Goal: Task Accomplishment & Management: Contribute content

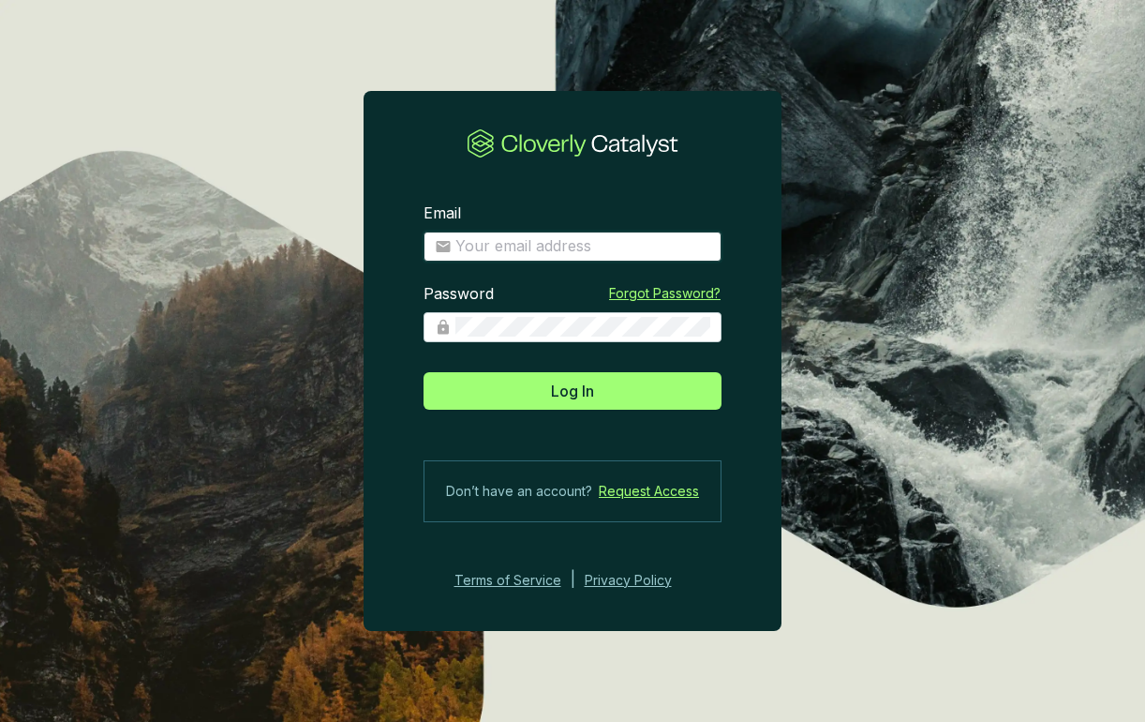
click at [559, 242] on input "Email" at bounding box center [582, 246] width 255 height 21
click at [0, 721] on com-1password-button at bounding box center [0, 722] width 0 height 0
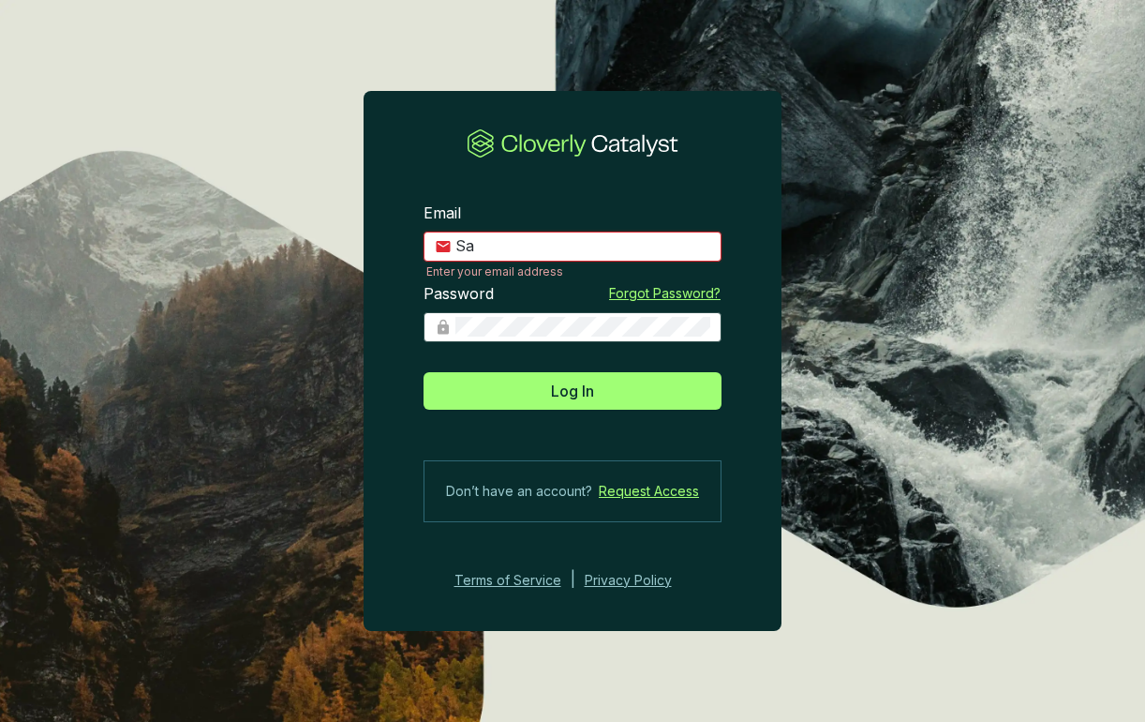
type input "S"
type input "alexandra.ponomarenko@revalue.earth"
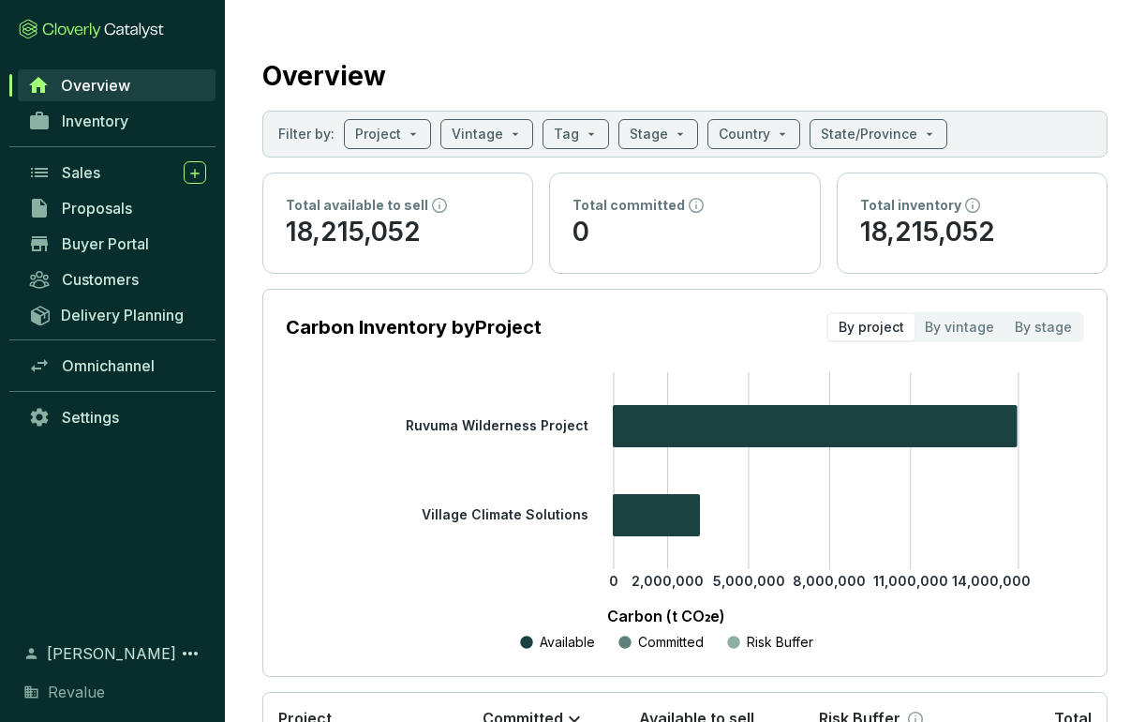
click at [490, 514] on tspan "Village Climate Solutions" at bounding box center [505, 514] width 167 height 16
click at [400, 129] on span at bounding box center [387, 134] width 65 height 28
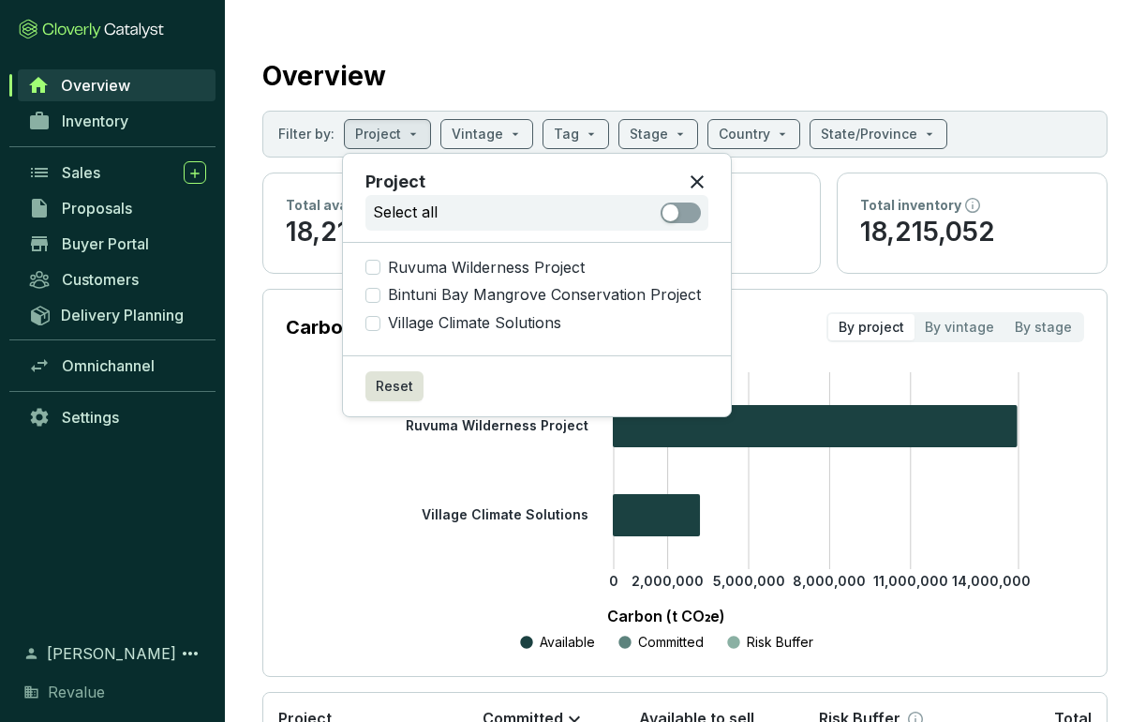
click at [412, 38] on section "Overview Filter by: Project Vintage Tag Stage Country State/Province Total avai…" at bounding box center [685, 474] width 920 height 949
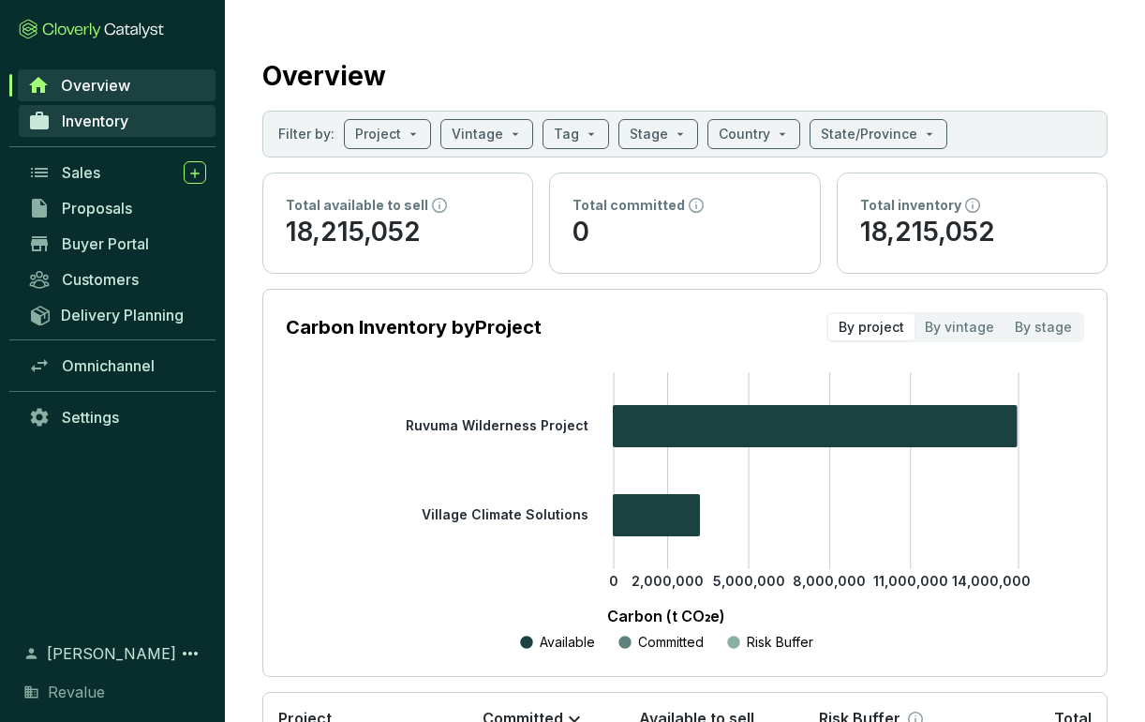
click at [131, 120] on link "Inventory" at bounding box center [117, 121] width 197 height 32
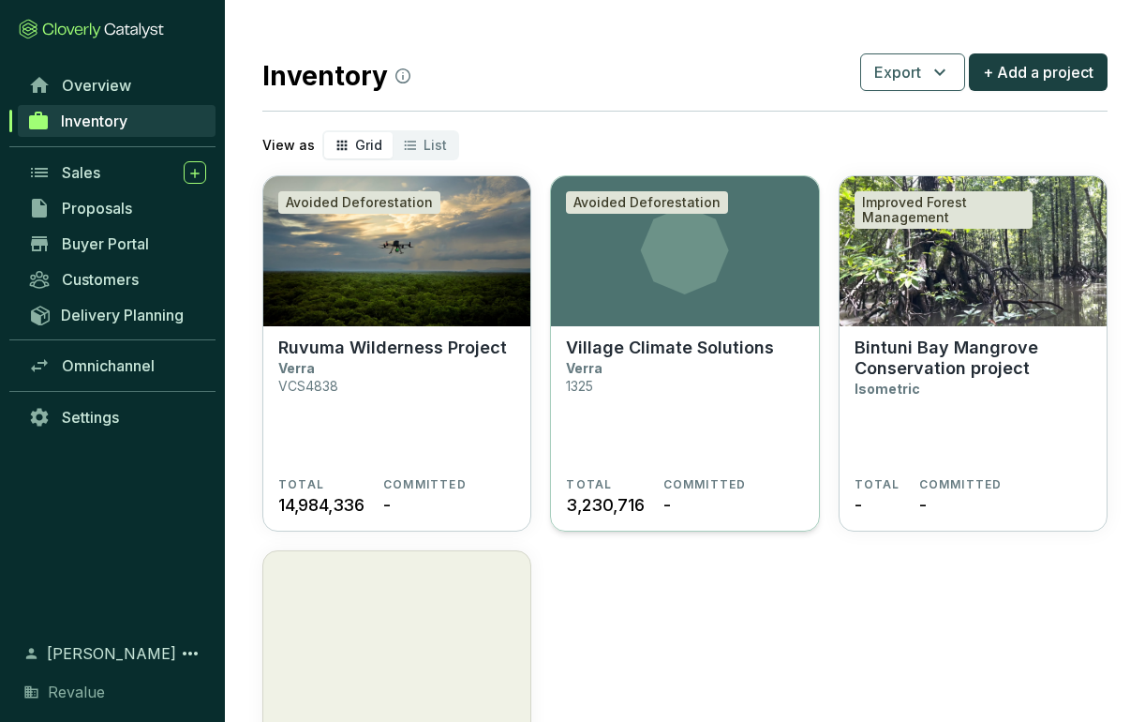
click at [678, 291] on icon at bounding box center [685, 250] width 88 height 88
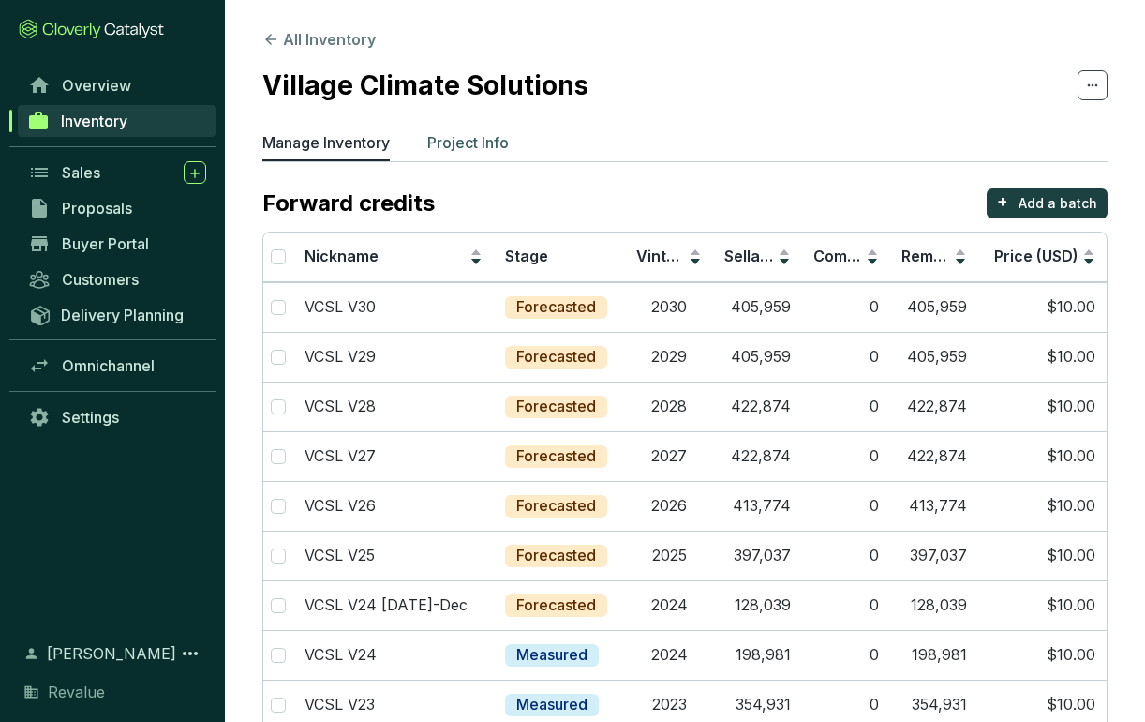
click at [476, 139] on p "Project Info" at bounding box center [468, 142] width 82 height 22
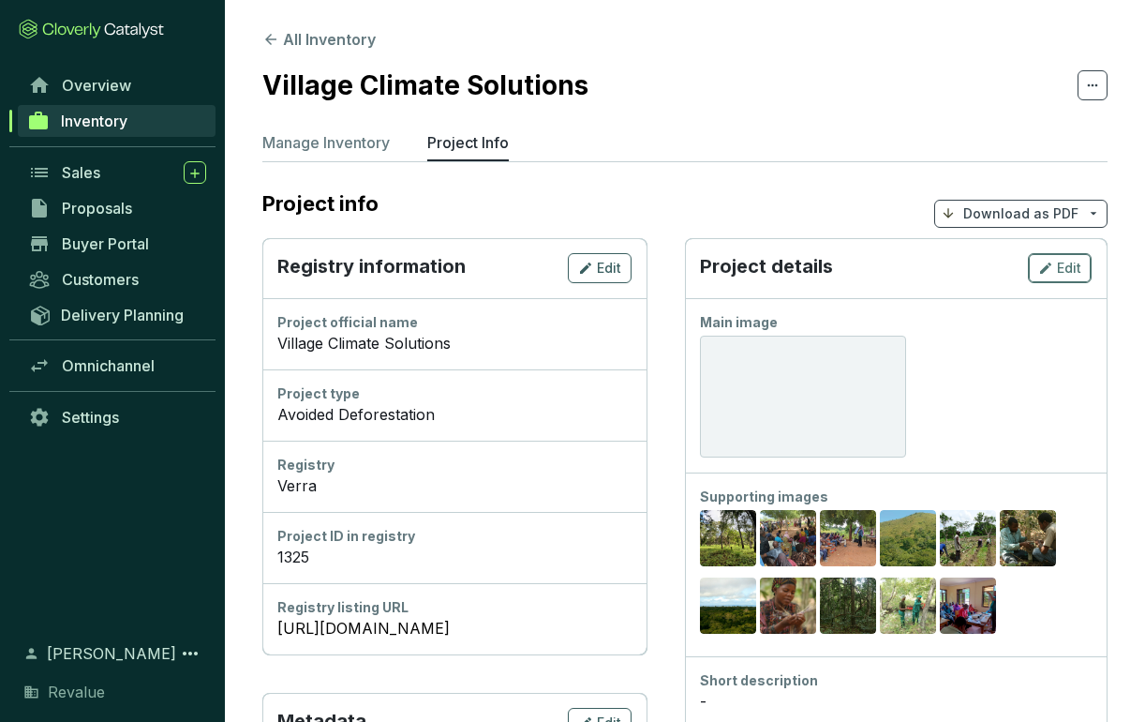
click at [1057, 271] on span "Edit" at bounding box center [1069, 268] width 24 height 19
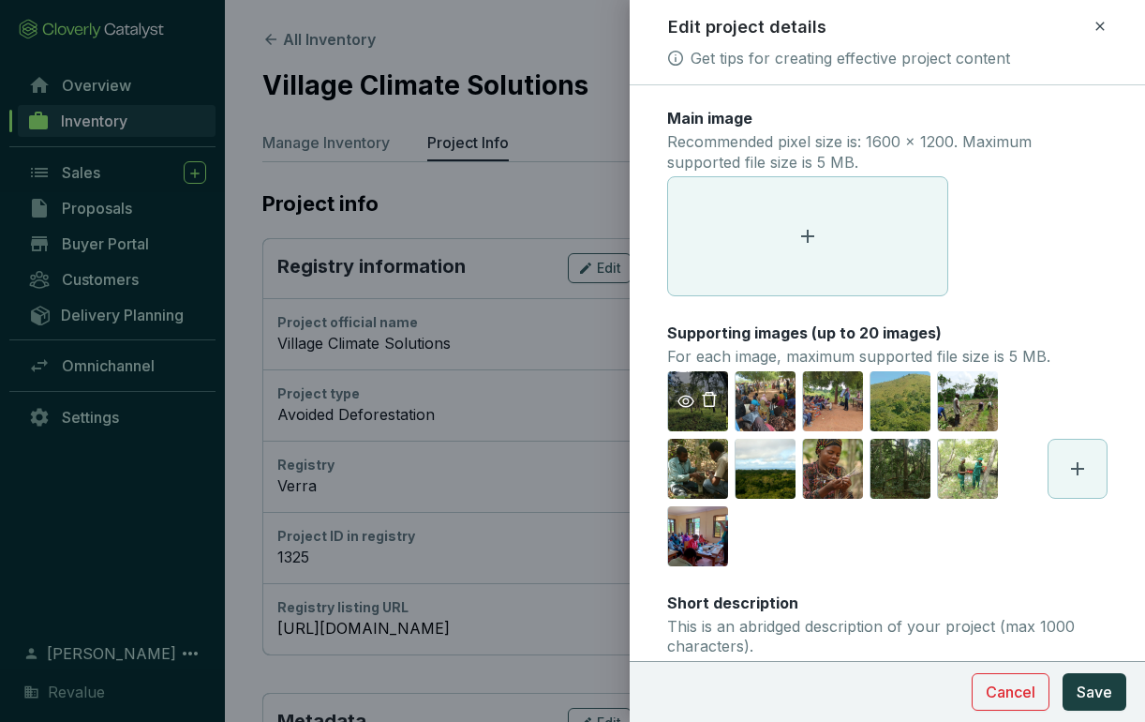
click at [683, 400] on icon "eye" at bounding box center [686, 401] width 17 height 17
click at [752, 396] on icon "eye" at bounding box center [753, 401] width 17 height 17
click at [818, 401] on icon "eye" at bounding box center [821, 401] width 17 height 12
click at [889, 395] on icon "eye" at bounding box center [888, 401] width 17 height 12
click at [952, 396] on icon "eye" at bounding box center [955, 401] width 17 height 17
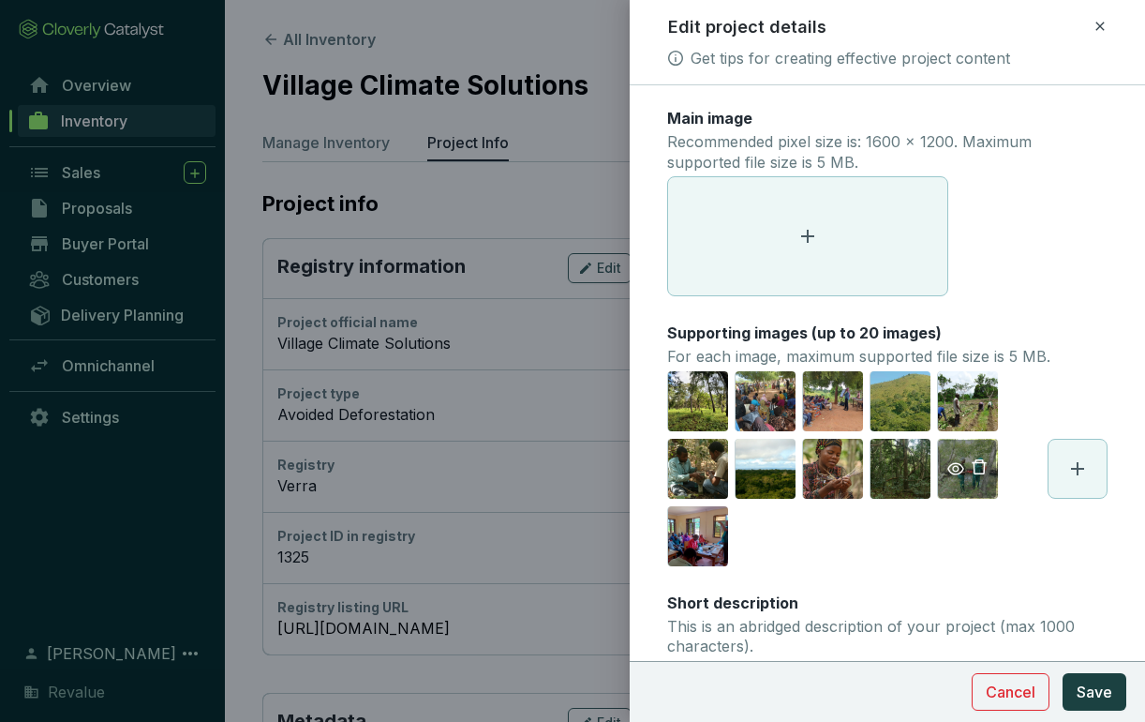
click at [953, 467] on icon "eye" at bounding box center [955, 468] width 17 height 12
click at [751, 401] on icon "eye" at bounding box center [753, 401] width 17 height 17
click at [821, 402] on icon "eye" at bounding box center [821, 401] width 17 height 17
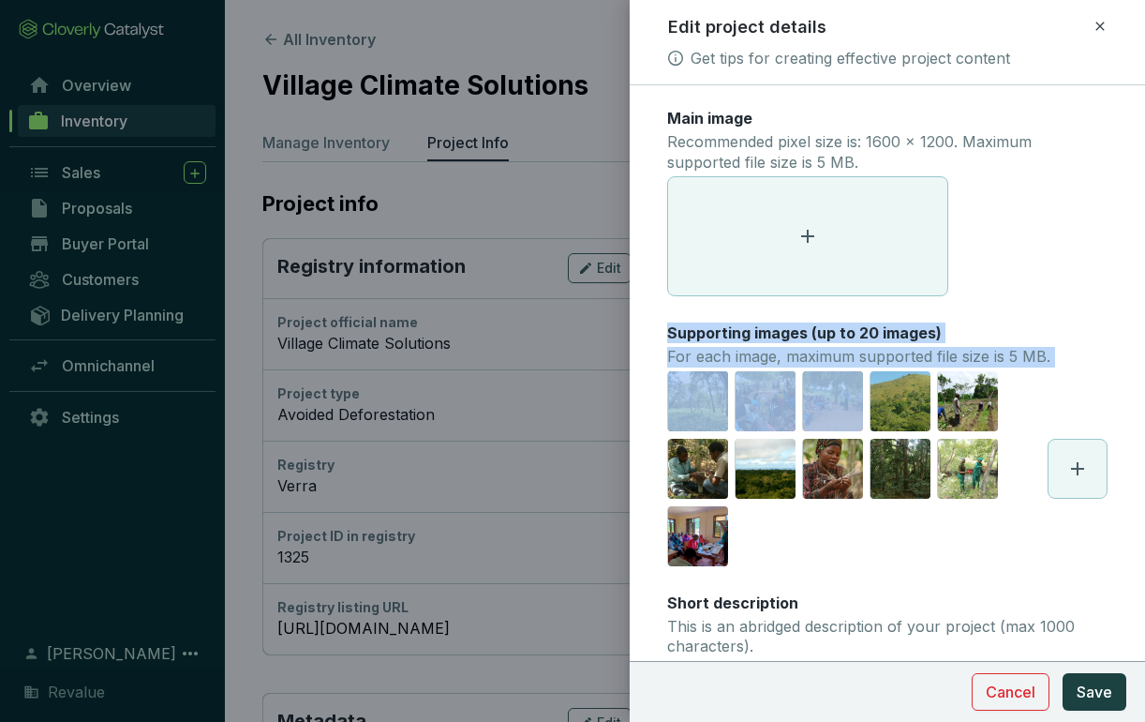
drag, startPoint x: 826, startPoint y: 417, endPoint x: 795, endPoint y: 246, distance: 173.3
click at [795, 246] on div "Main image Recommended pixel size is: 1600 x 1200. Maximum supported file size …" at bounding box center [887, 628] width 440 height 1040
click at [956, 318] on div "Main image Recommended pixel size is: 1600 x 1200. Maximum supported file size …" at bounding box center [887, 628] width 440 height 1040
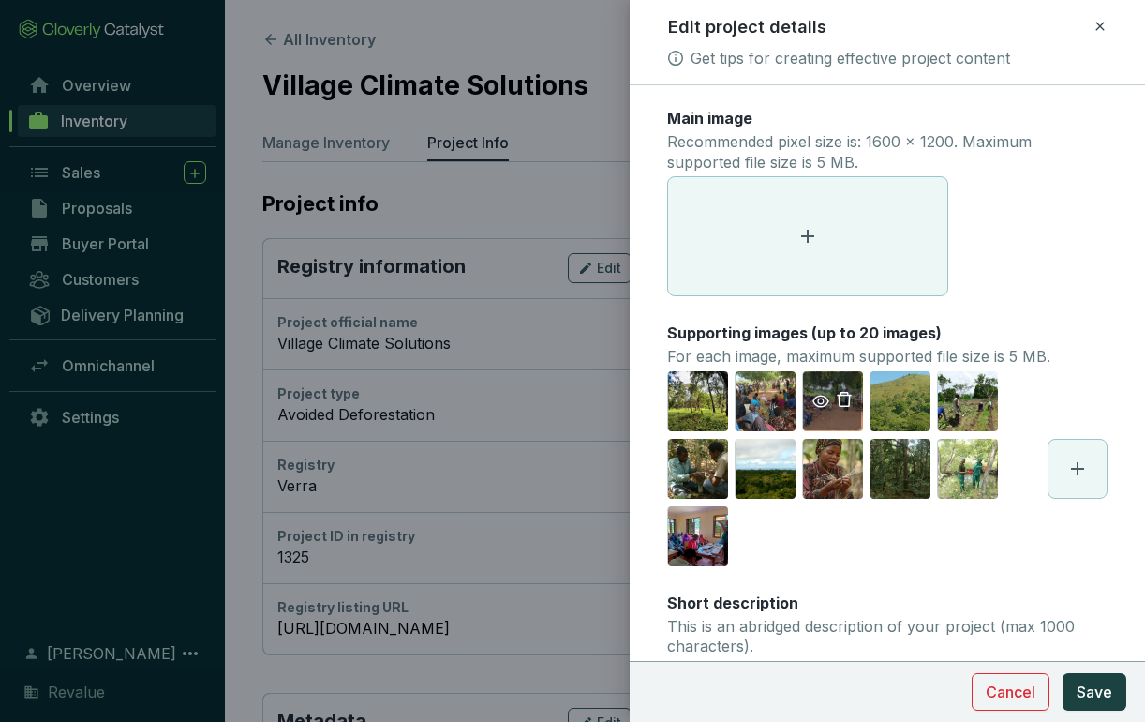
click at [822, 399] on icon "eye" at bounding box center [821, 401] width 17 height 17
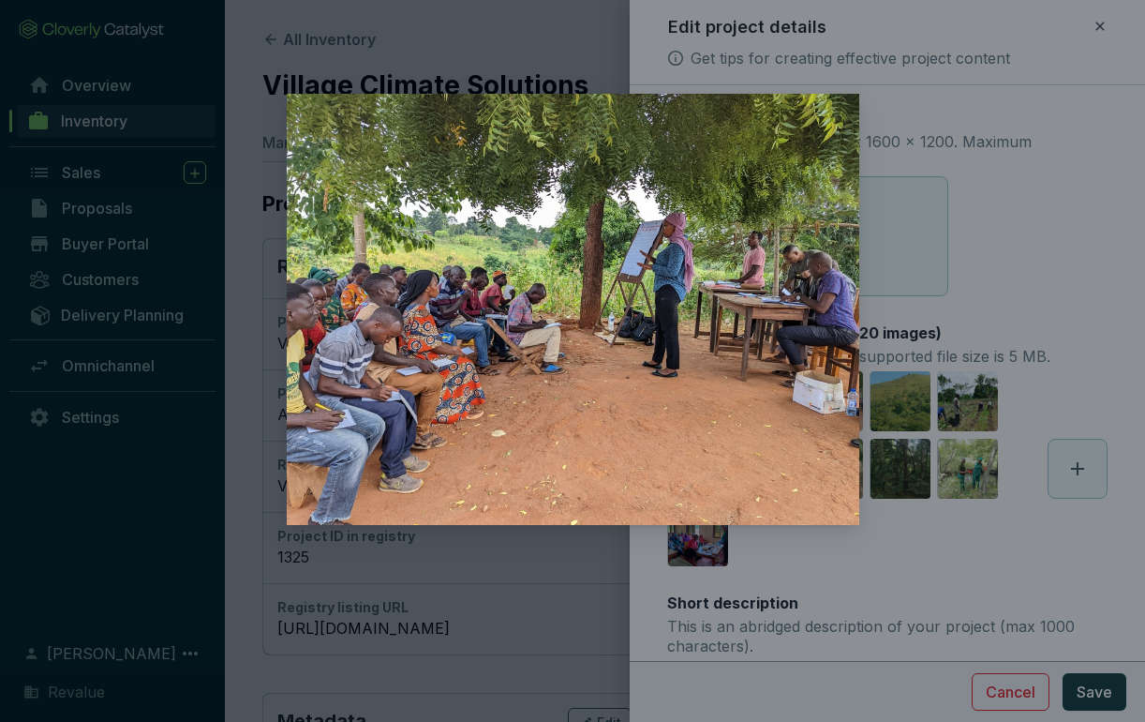
click at [988, 305] on div at bounding box center [572, 361] width 1145 height 722
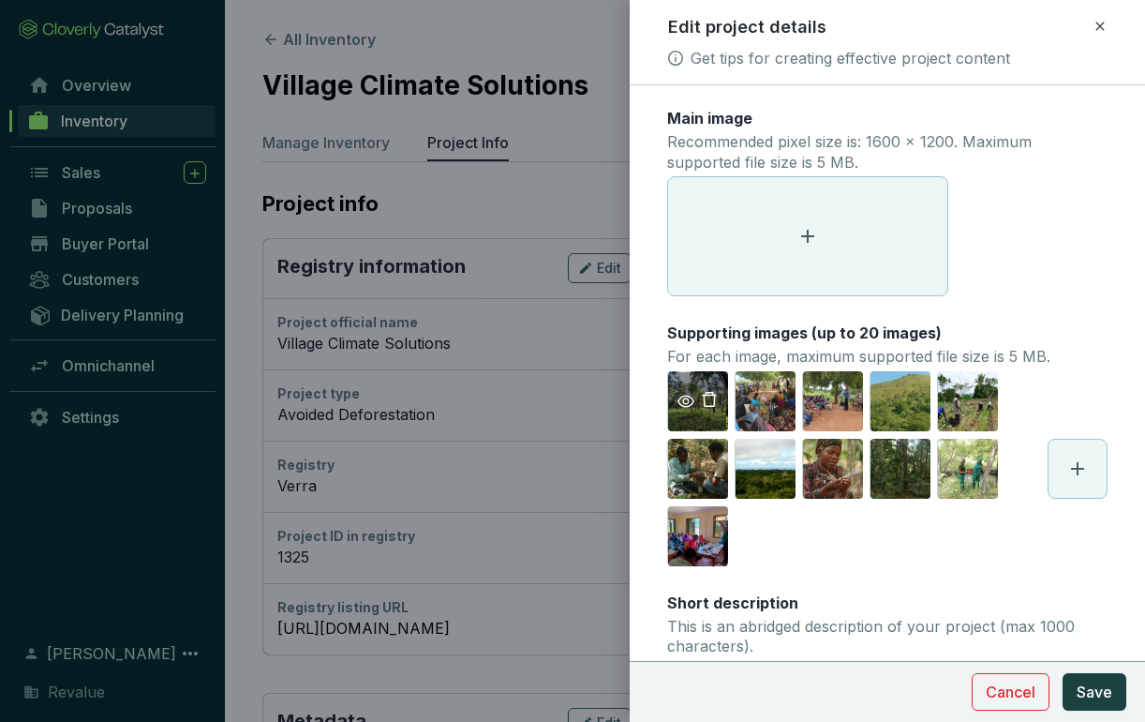
click at [683, 386] on div "https://imagedelivery.net/OeX1-Pzk5r51De534GGSBA/prod/supply/projects/a4f4e0bcd…" at bounding box center [697, 401] width 60 height 60
click at [683, 390] on span at bounding box center [697, 401] width 58 height 22
click at [683, 400] on icon "eye" at bounding box center [686, 401] width 17 height 12
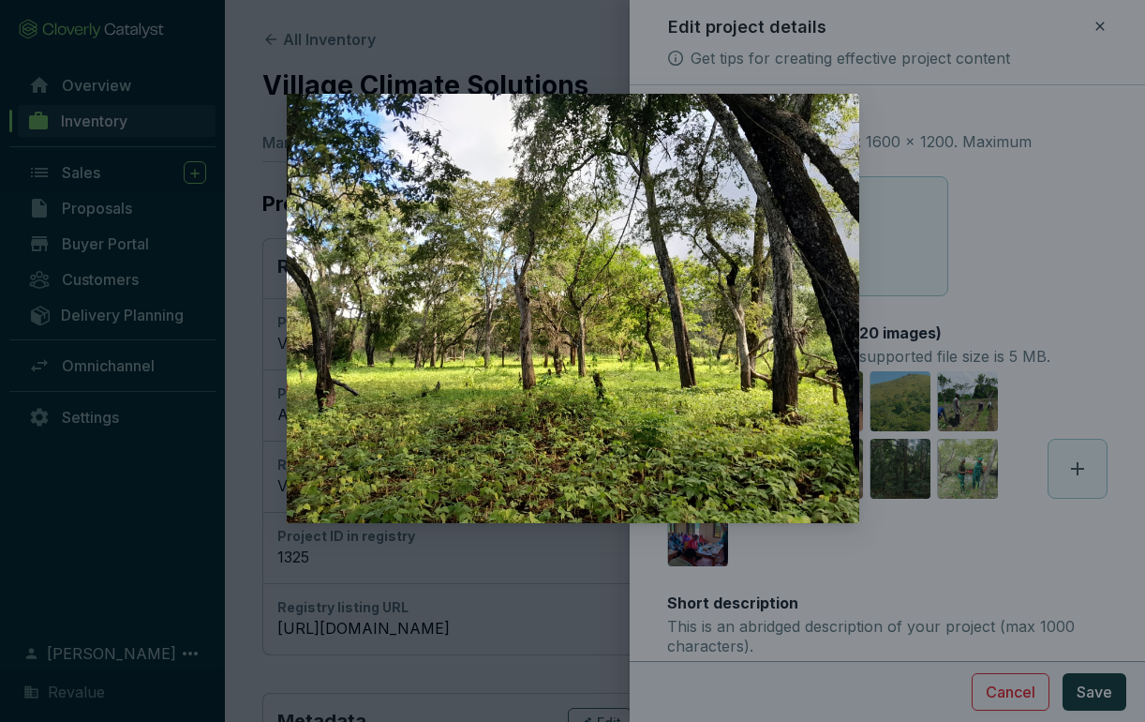
click at [870, 602] on div at bounding box center [572, 361] width 1145 height 722
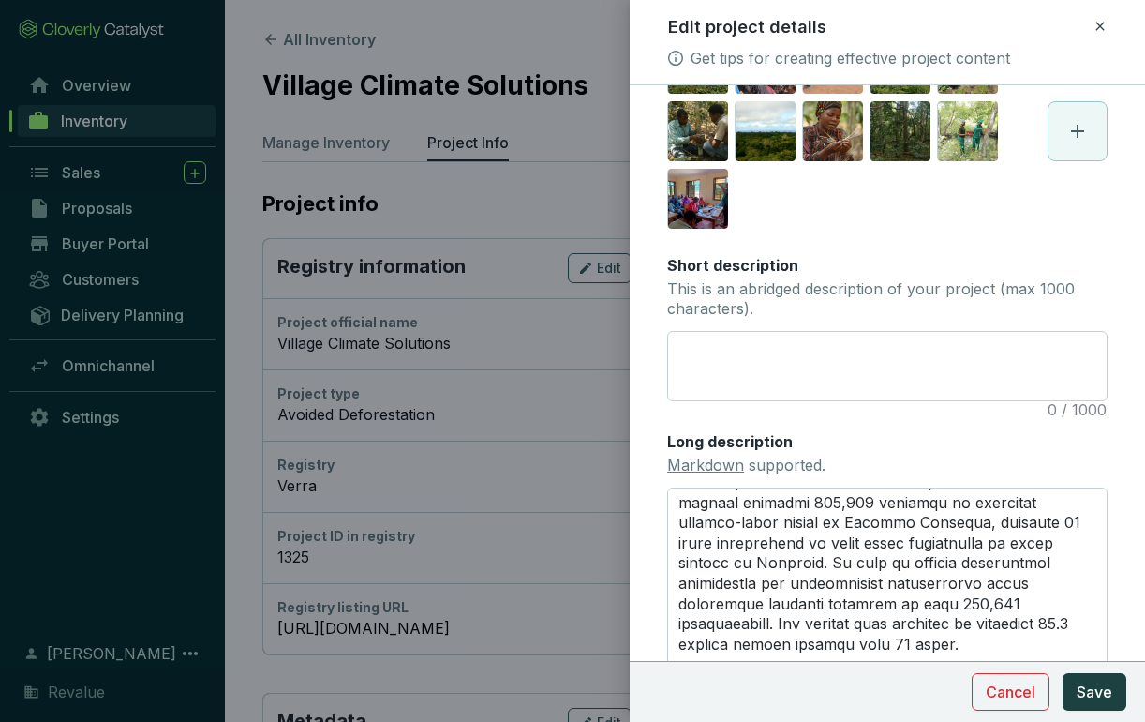
scroll to position [55, 0]
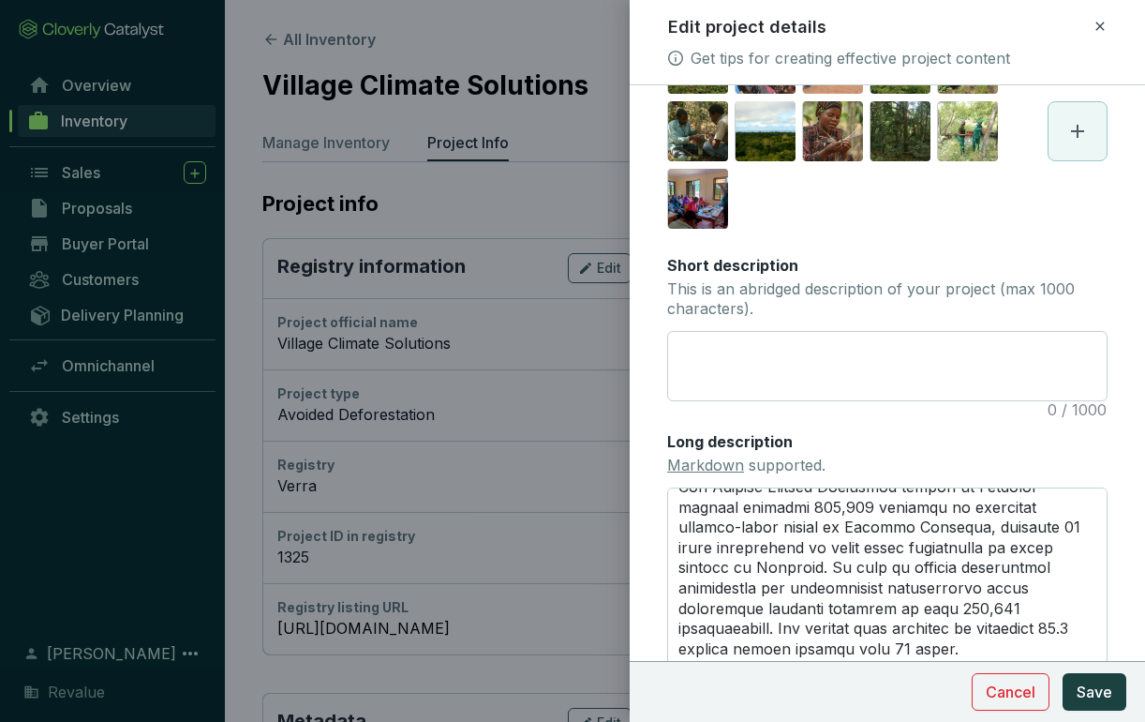
click at [550, 291] on div at bounding box center [572, 361] width 1145 height 722
click at [1102, 22] on icon at bounding box center [1100, 26] width 15 height 22
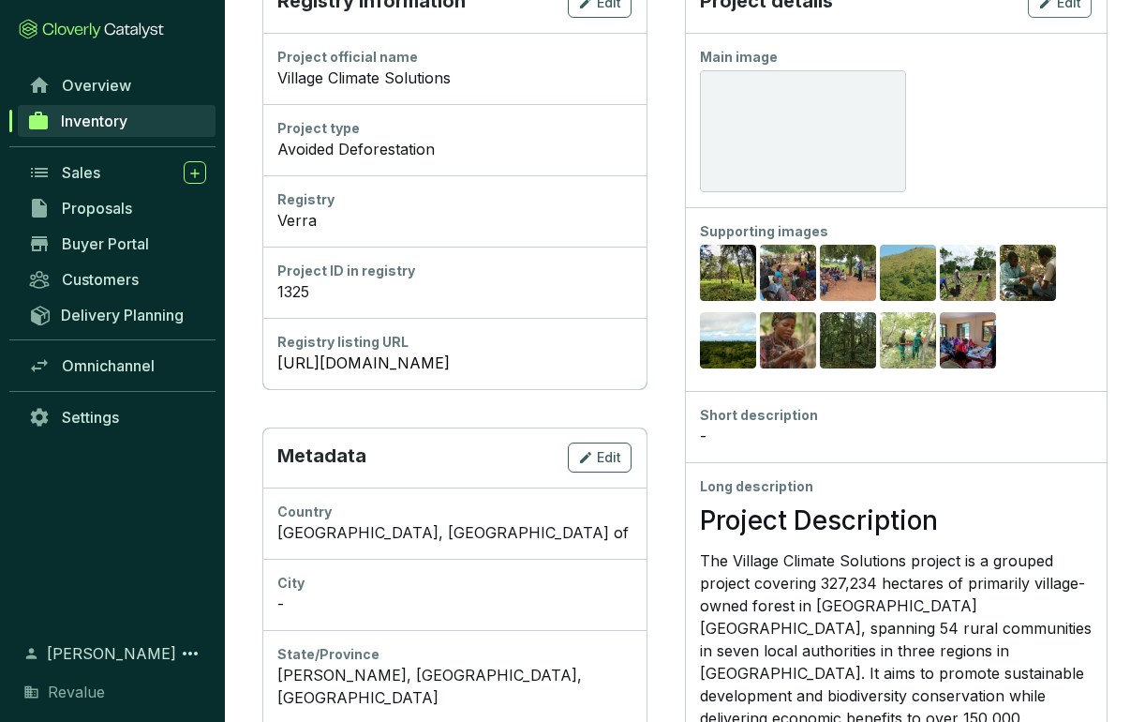
scroll to position [266, 0]
click at [539, 363] on link "[URL][DOMAIN_NAME]" at bounding box center [454, 362] width 354 height 22
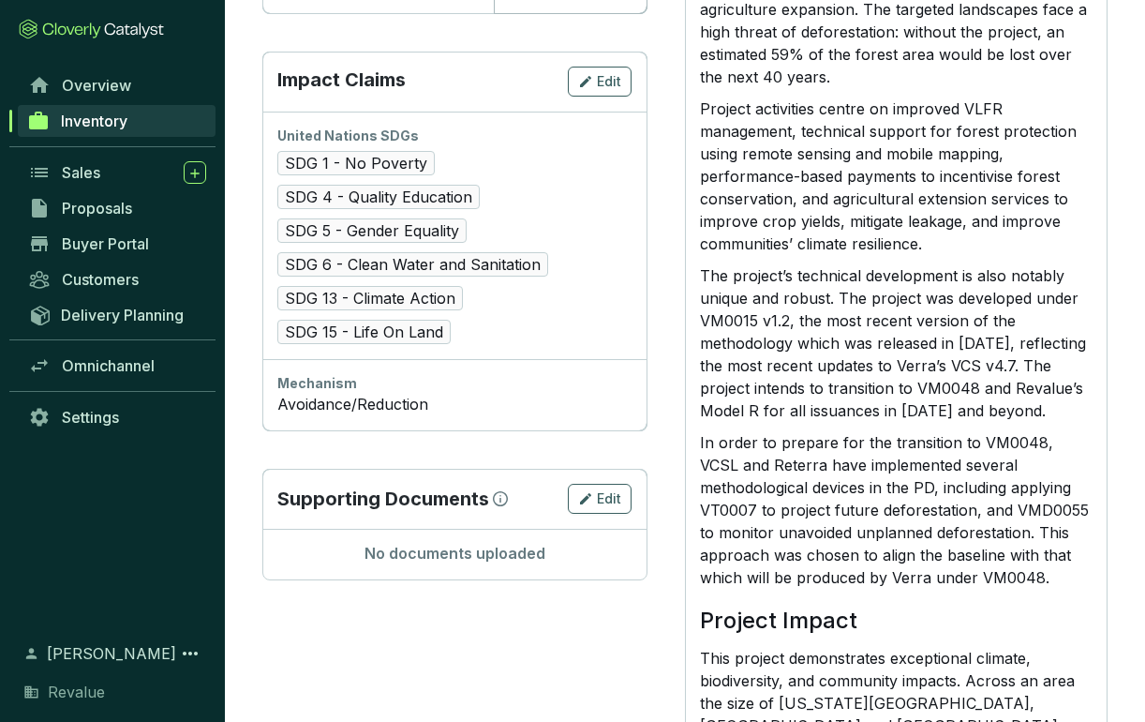
scroll to position [1125, 0]
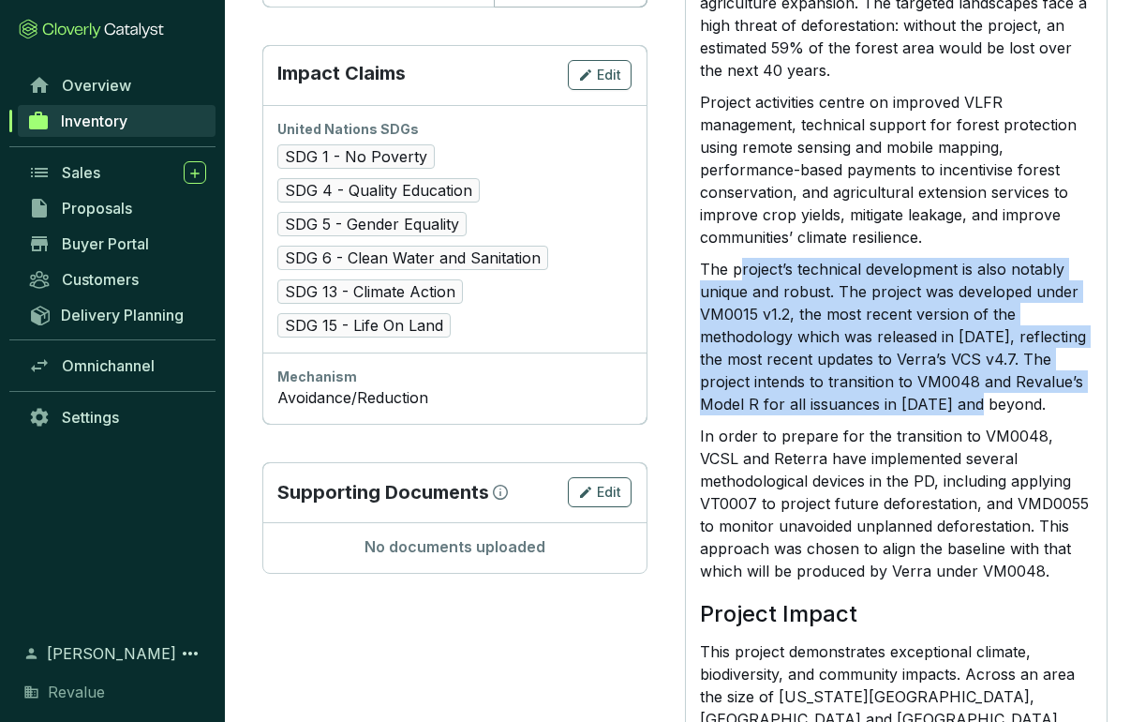
drag, startPoint x: 762, startPoint y: 261, endPoint x: 744, endPoint y: 418, distance: 158.5
click at [748, 415] on p "The project’s technical development is also notably unique and robust. The proj…" at bounding box center [896, 336] width 392 height 157
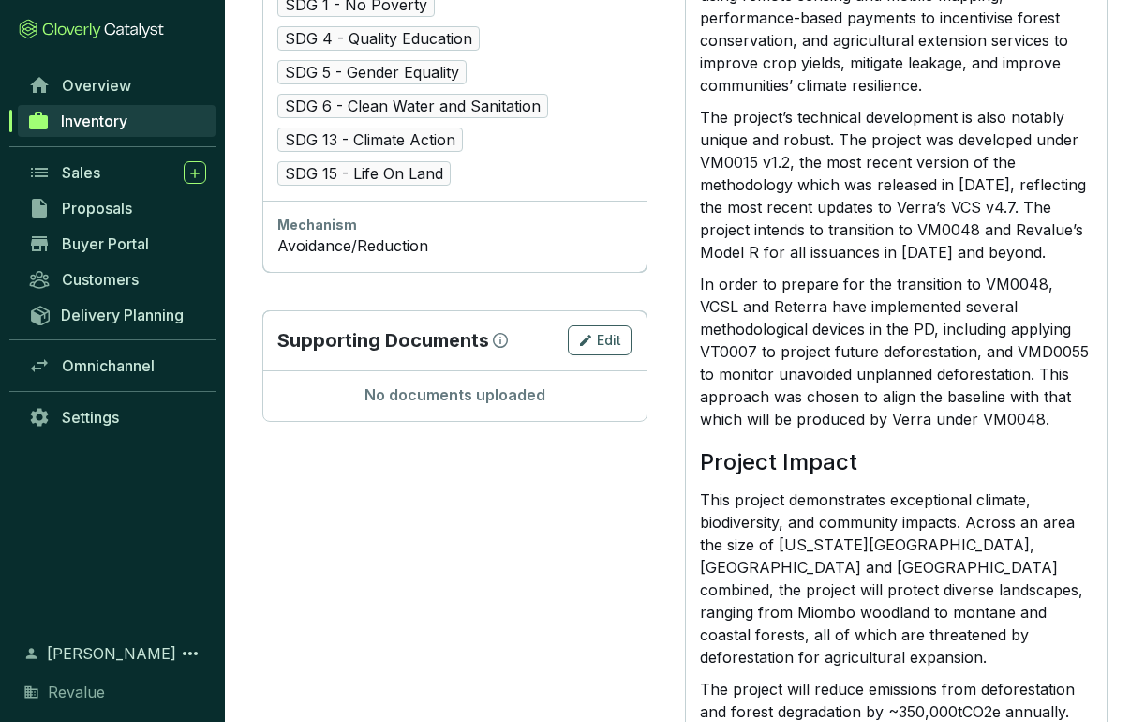
scroll to position [1278, 0]
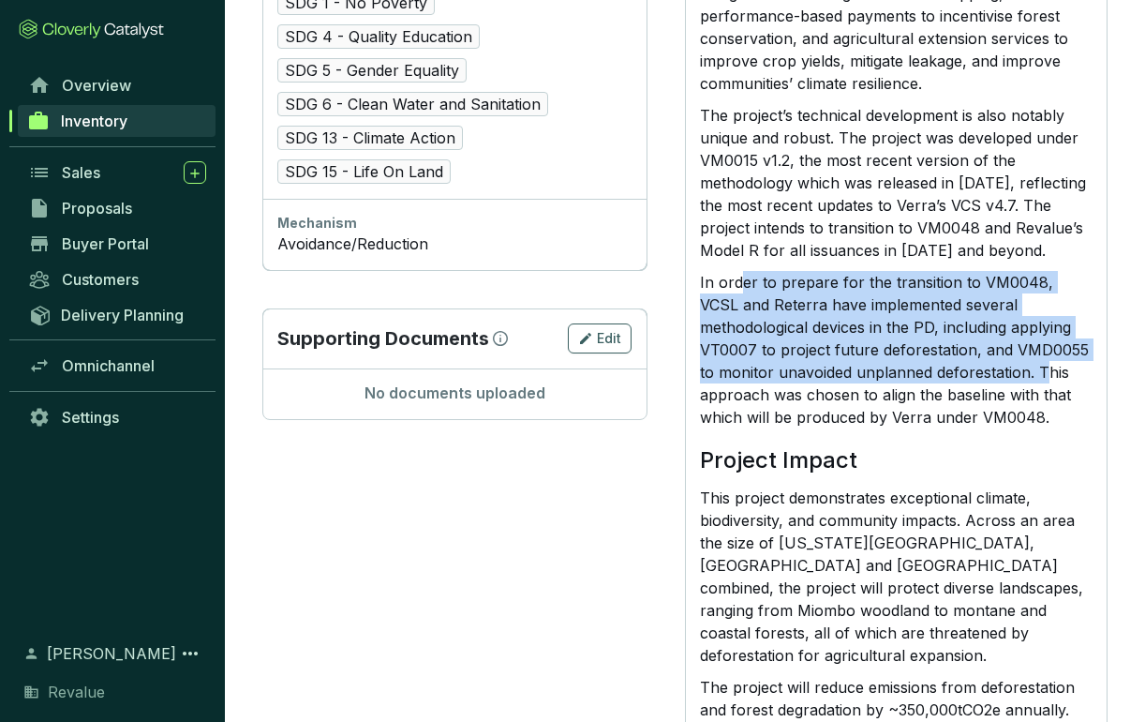
drag, startPoint x: 760, startPoint y: 301, endPoint x: 834, endPoint y: 425, distance: 145.0
click at [834, 425] on p "In order to prepare for the transition to VM0048, VCSL and Reterra have impleme…" at bounding box center [896, 349] width 392 height 157
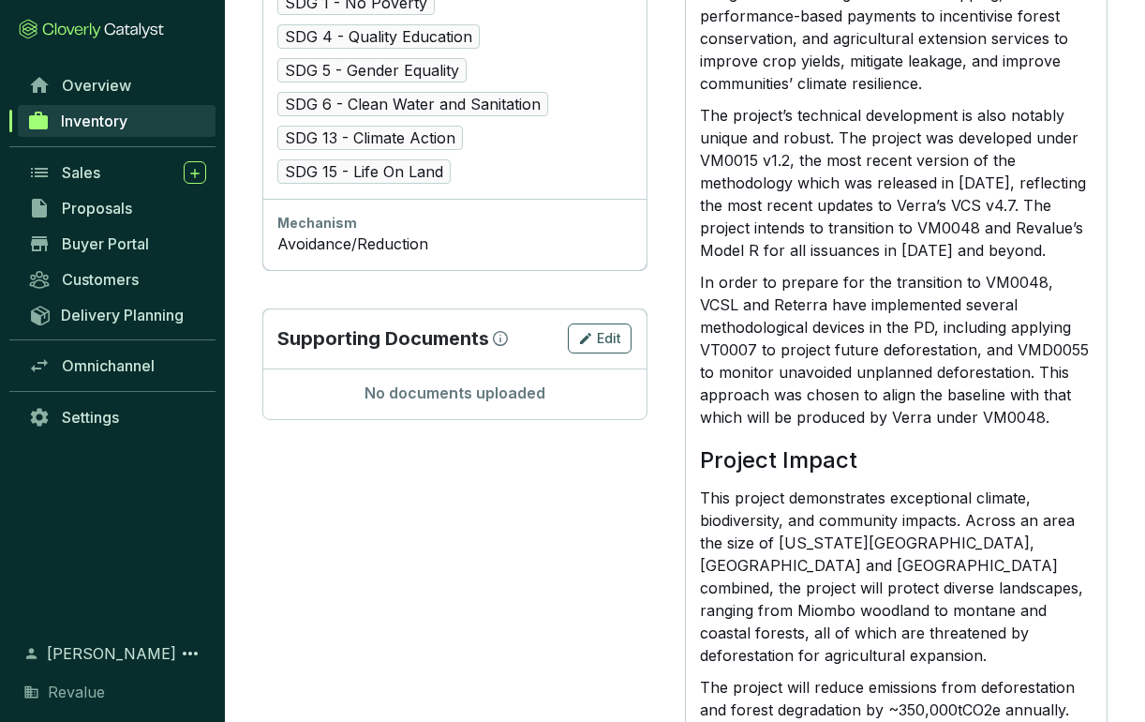
click at [844, 349] on p "In order to prepare for the transition to VM0048, VCSL and Reterra have impleme…" at bounding box center [896, 349] width 392 height 157
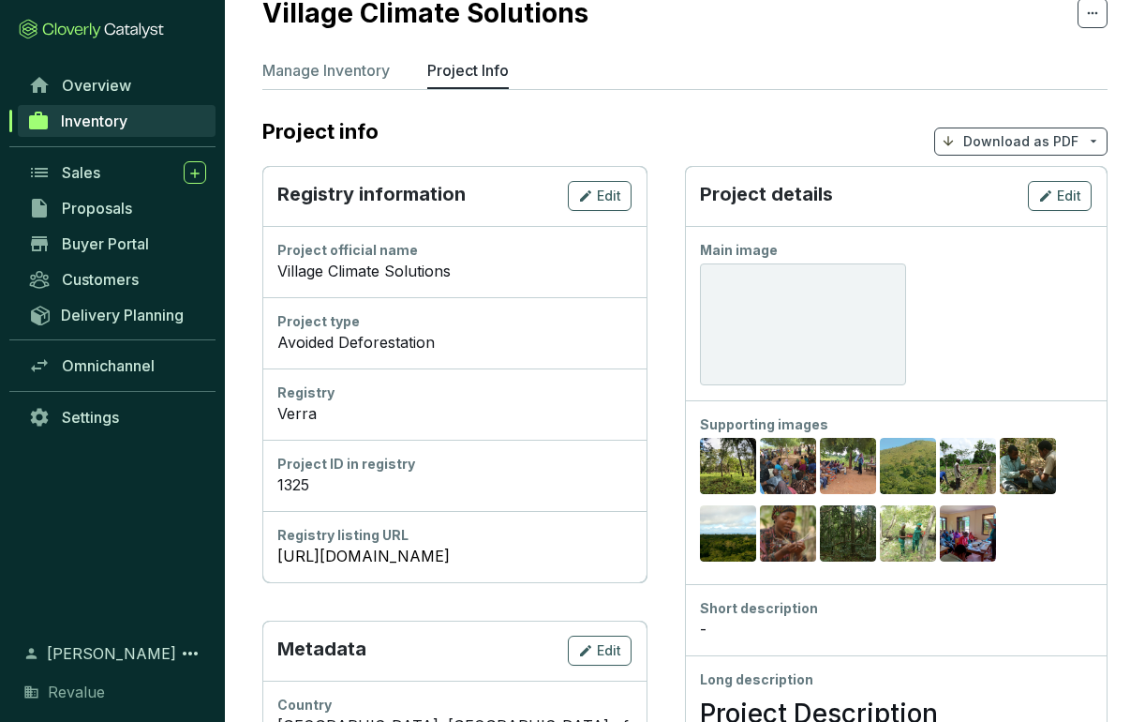
scroll to position [0, 0]
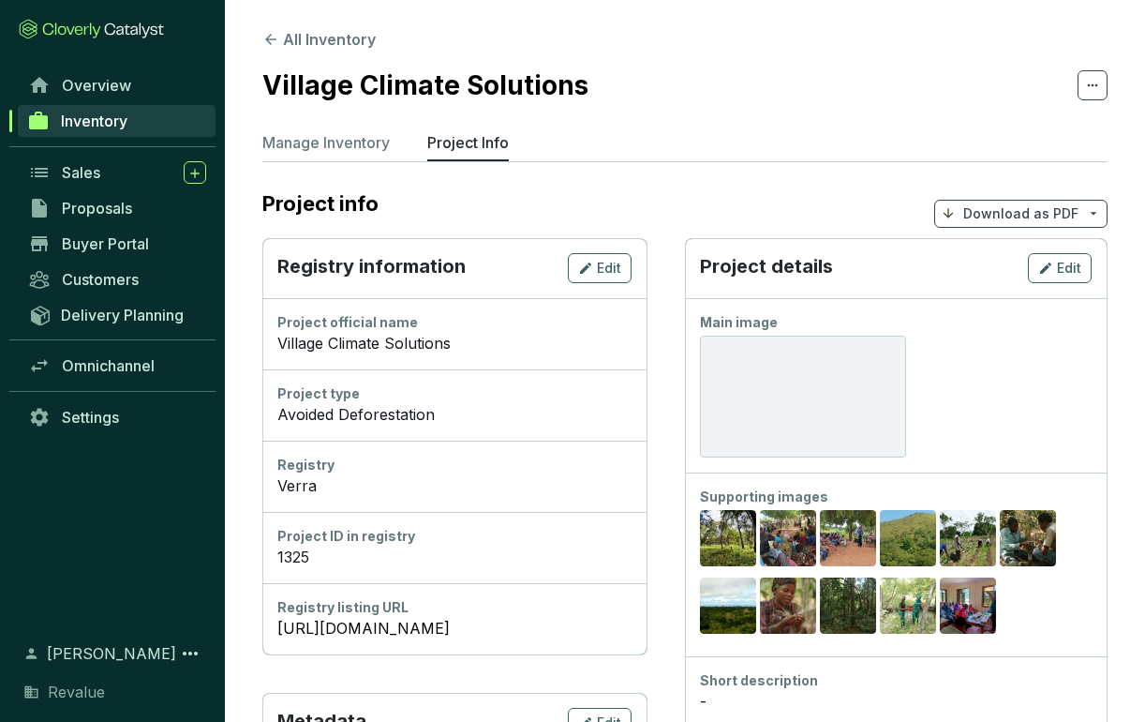
click at [98, 117] on span "Inventory" at bounding box center [94, 121] width 67 height 19
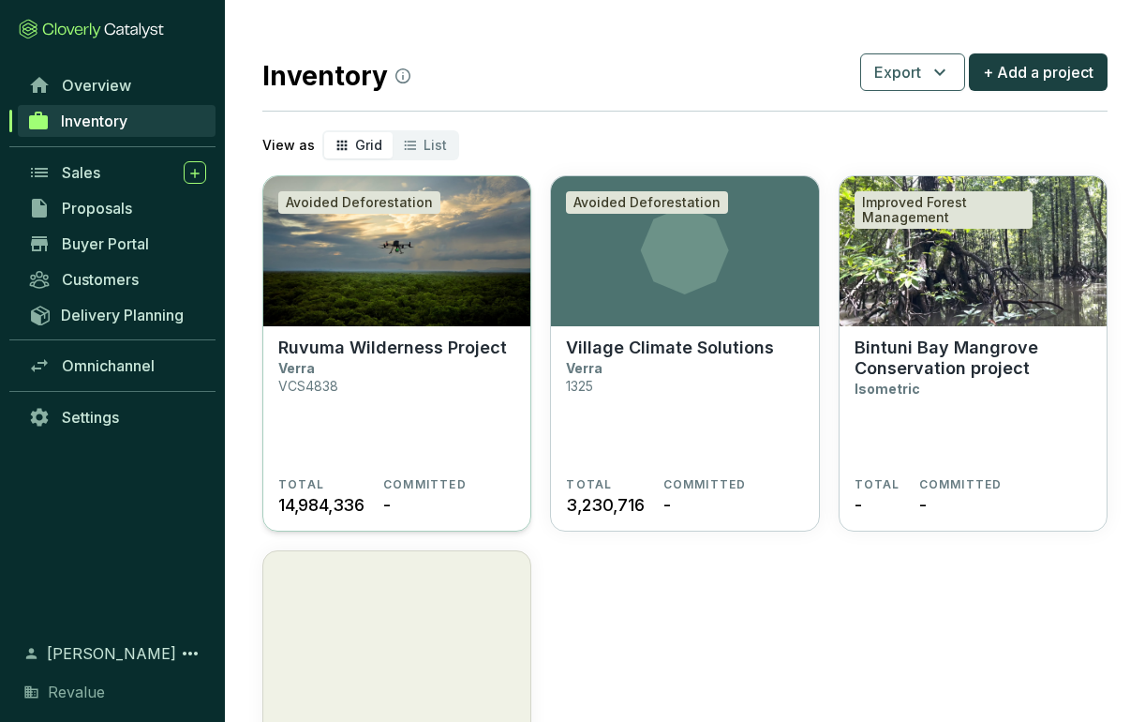
click at [404, 276] on img at bounding box center [396, 251] width 267 height 150
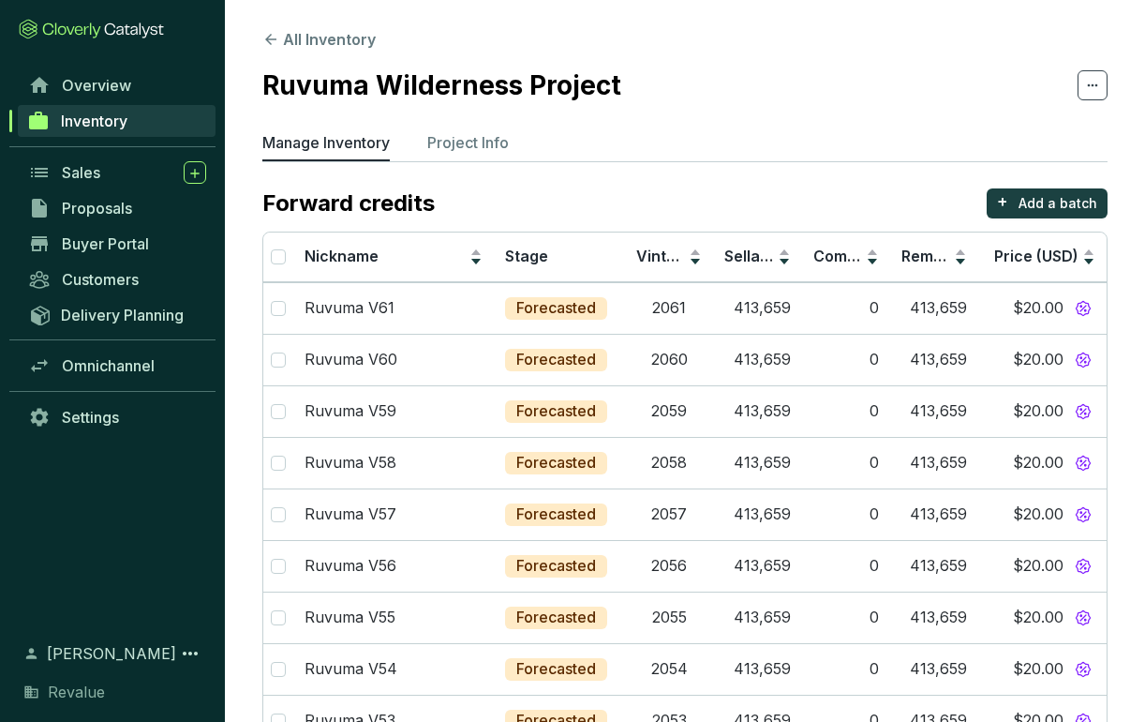
click at [475, 139] on p "Project Info" at bounding box center [468, 142] width 82 height 22
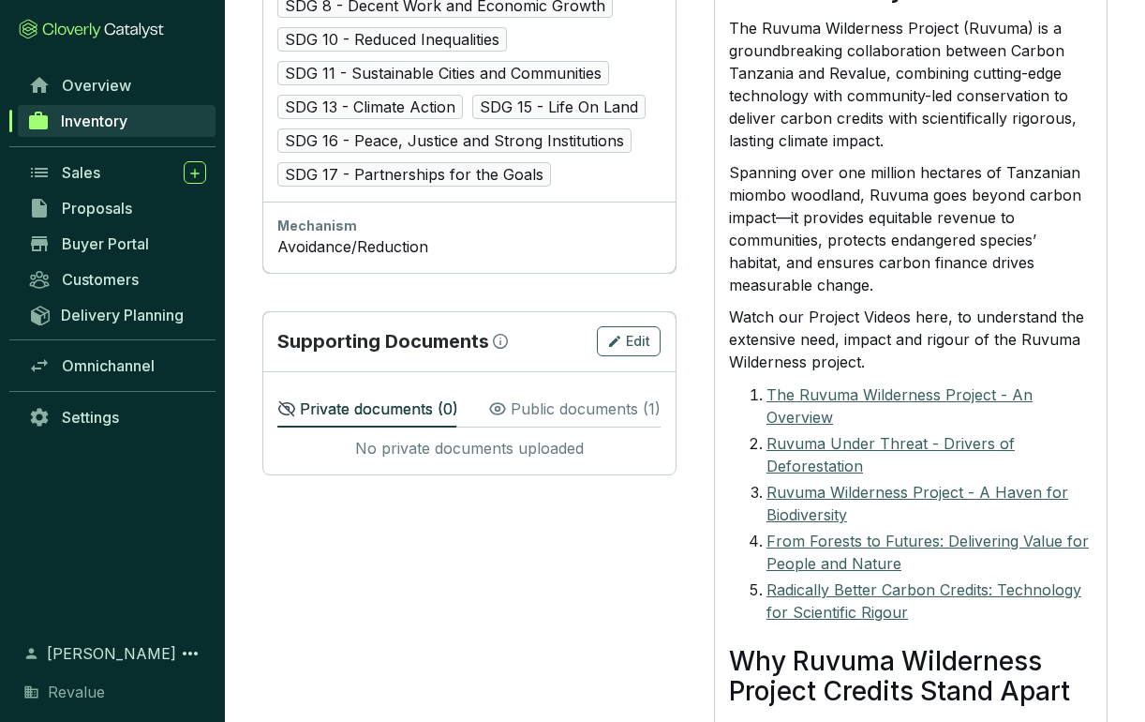
scroll to position [1415, 0]
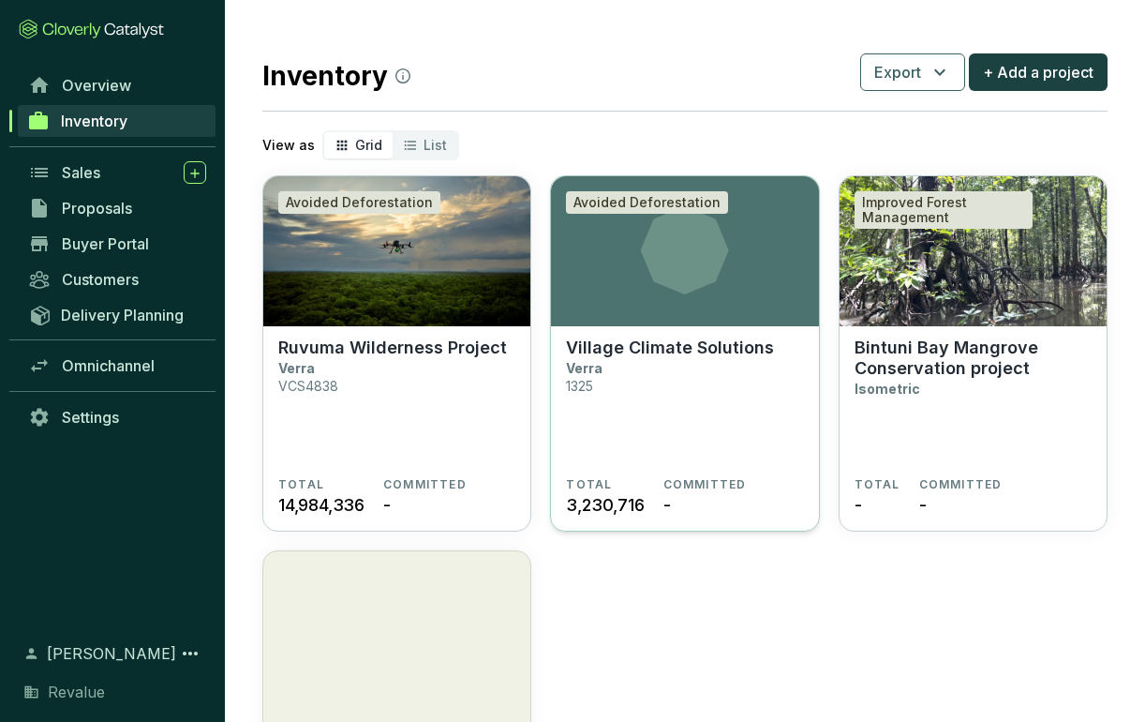
click at [676, 253] on icon at bounding box center [685, 250] width 88 height 88
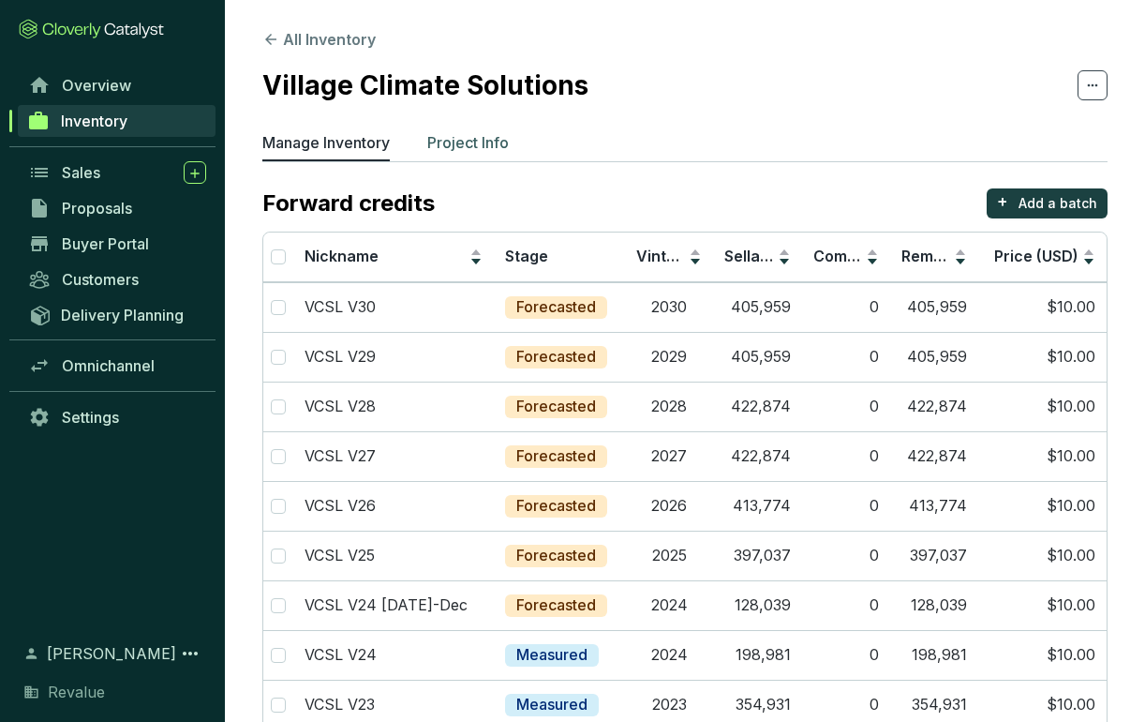
click at [479, 141] on p "Project Info" at bounding box center [468, 142] width 82 height 22
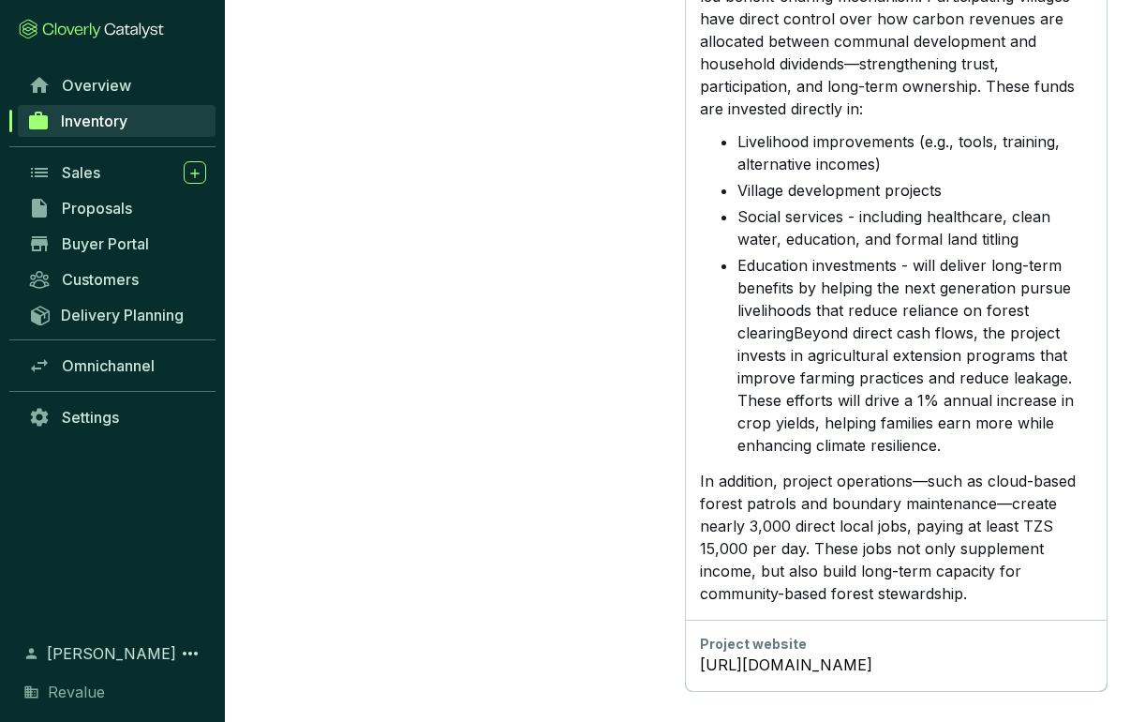
scroll to position [2769, 0]
